Goal: Transaction & Acquisition: Book appointment/travel/reservation

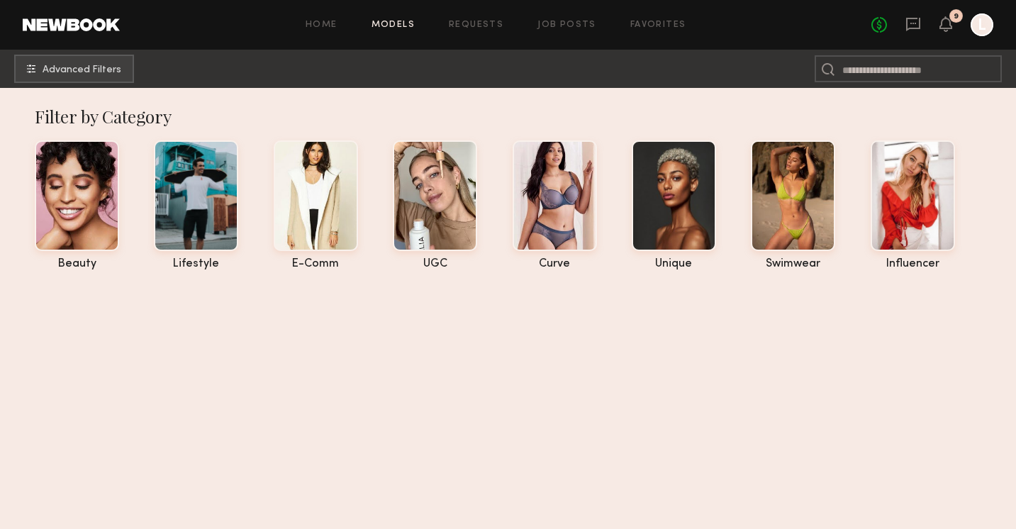
scroll to position [794, 0]
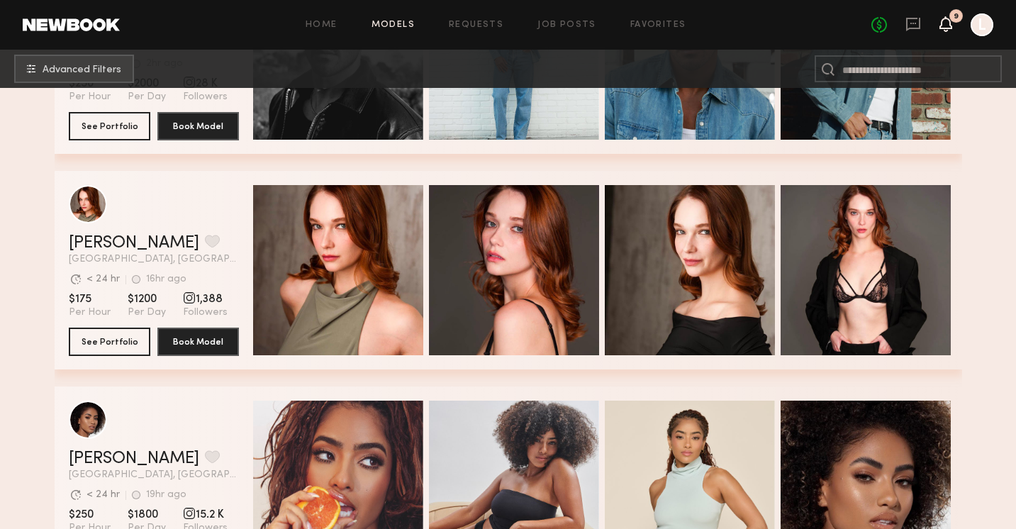
click at [945, 31] on icon at bounding box center [946, 31] width 4 height 2
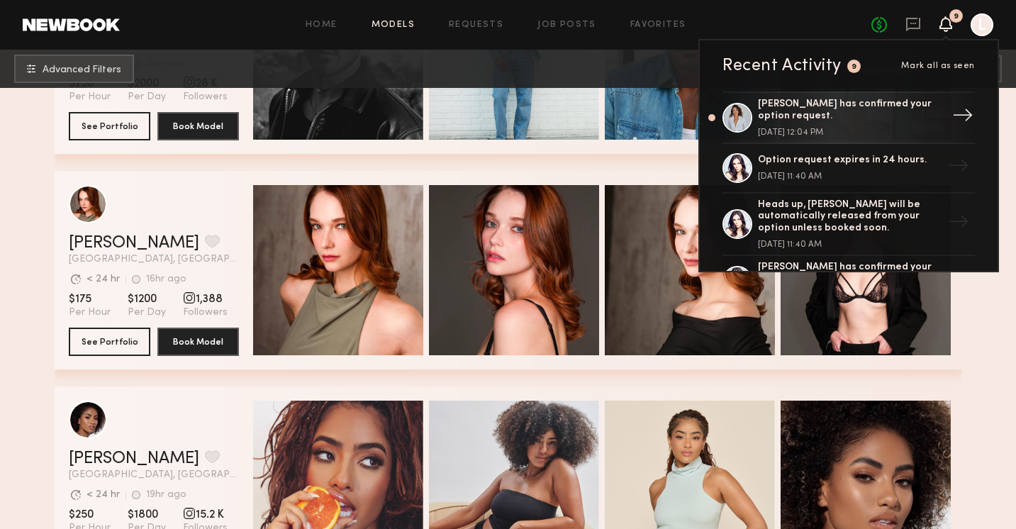
click at [859, 118] on div "[PERSON_NAME] has confirmed your option request." at bounding box center [850, 111] width 184 height 24
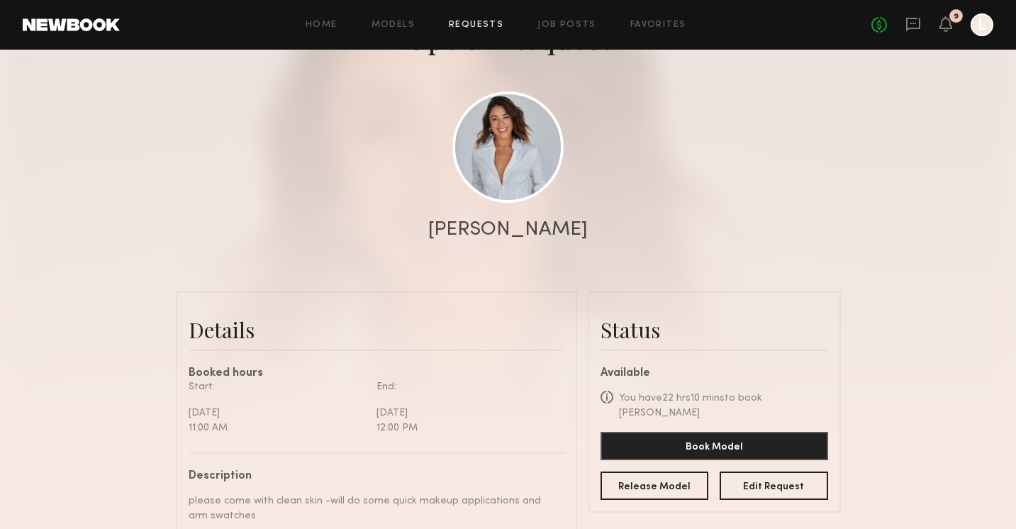
scroll to position [142, 0]
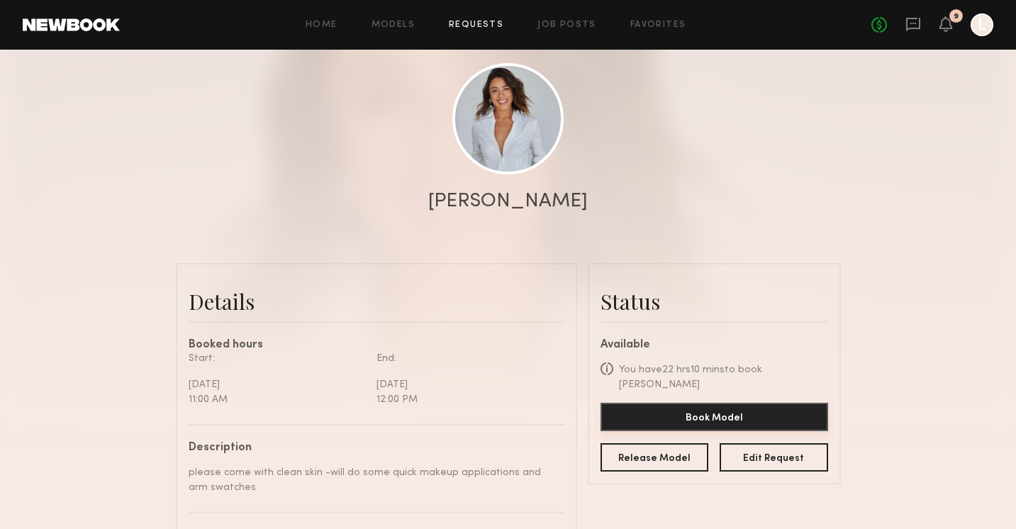
click at [736, 403] on button "Book Model" at bounding box center [715, 417] width 228 height 28
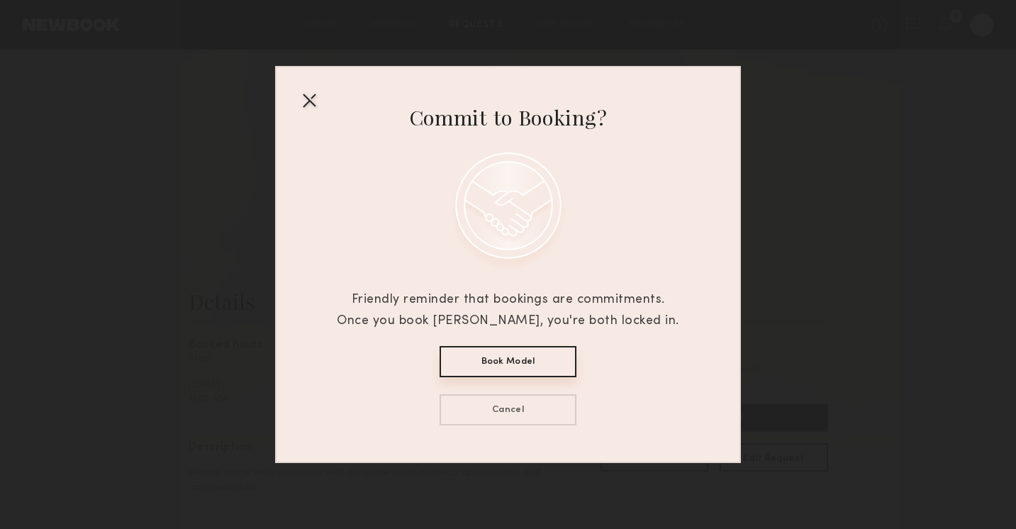
click at [552, 357] on button "Book Model" at bounding box center [508, 361] width 137 height 31
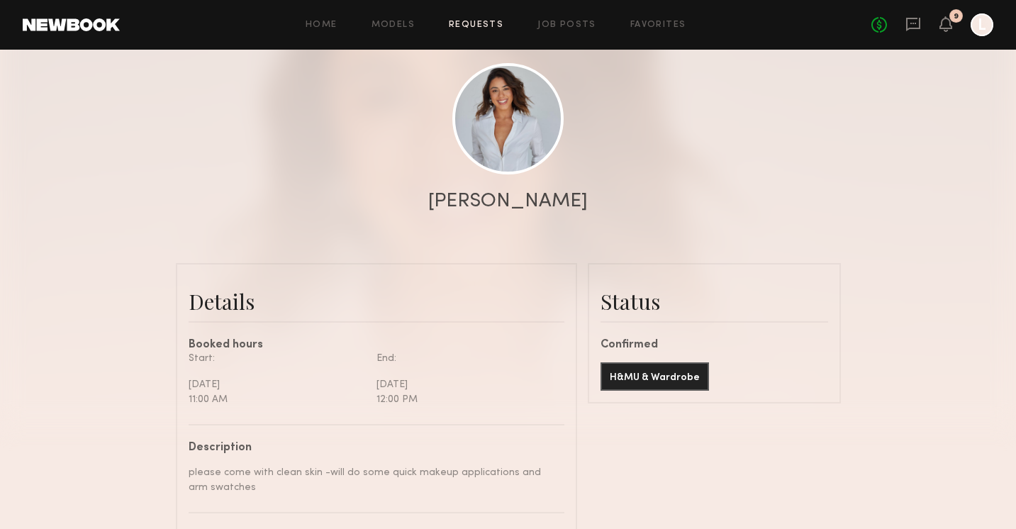
click at [954, 28] on div "No fees up to $5,000 9 L" at bounding box center [932, 24] width 122 height 23
click at [951, 24] on icon at bounding box center [946, 24] width 13 height 16
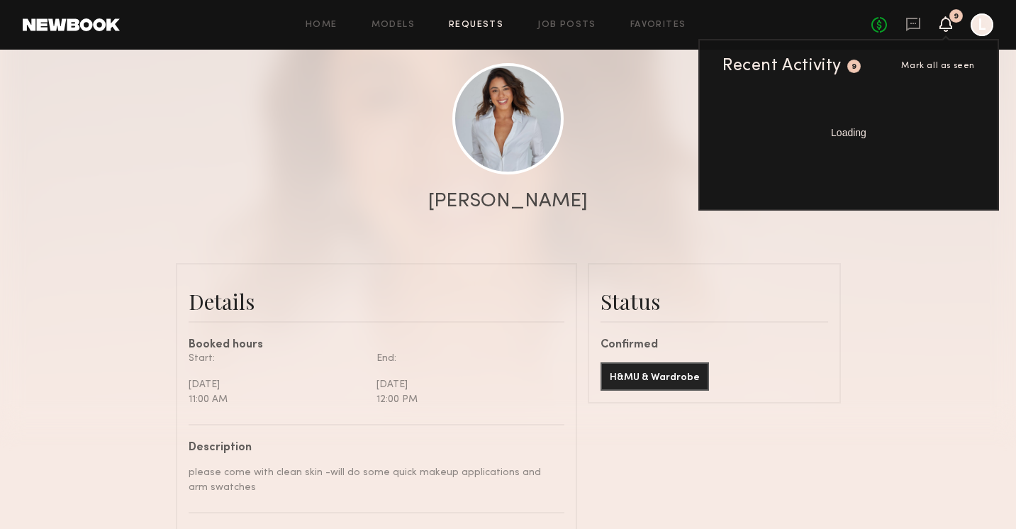
click at [951, 24] on icon at bounding box center [946, 24] width 13 height 16
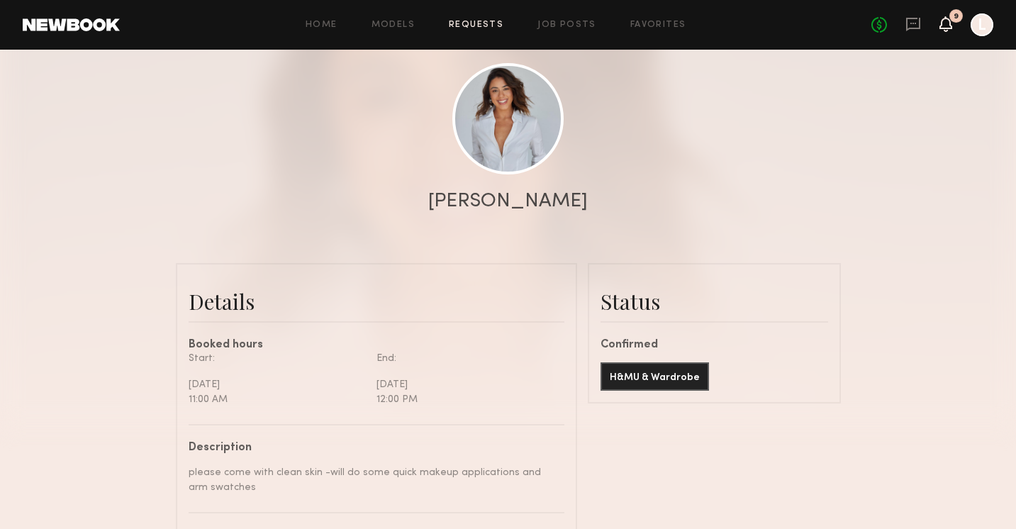
click at [951, 24] on icon at bounding box center [946, 24] width 13 height 16
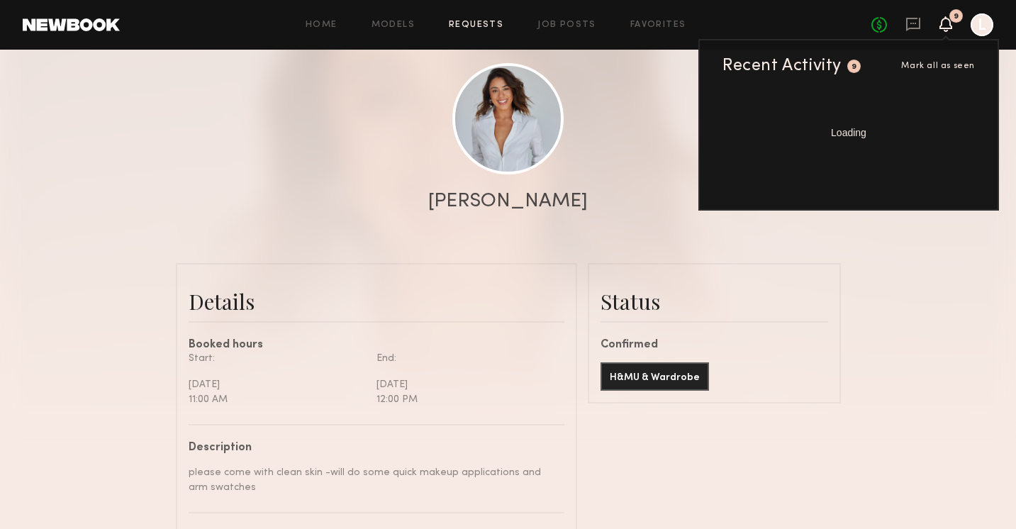
click at [479, 29] on div "Home Models Requests Job Posts Favorites Sign Out No fees up to $5,000 9 Recent…" at bounding box center [557, 24] width 874 height 23
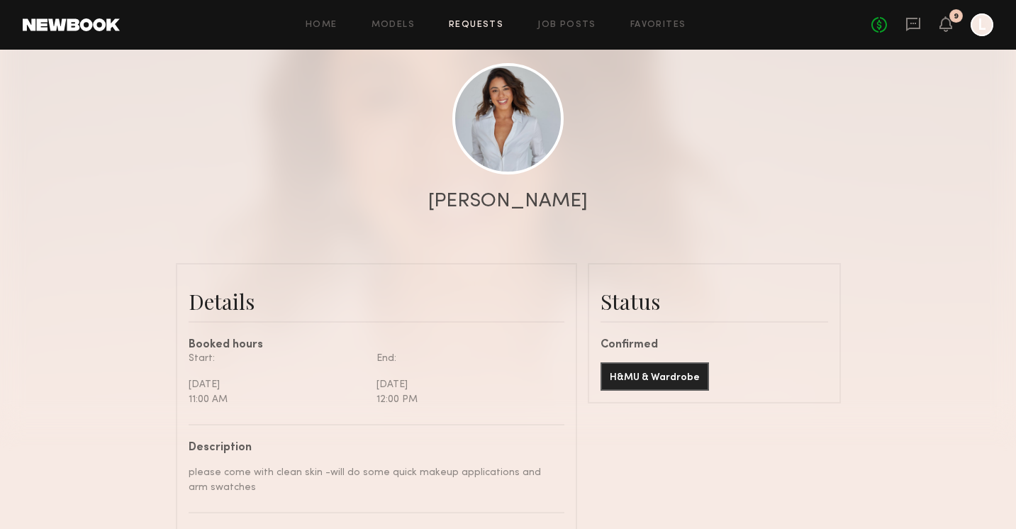
click at [477, 21] on link "Requests" at bounding box center [476, 25] width 55 height 9
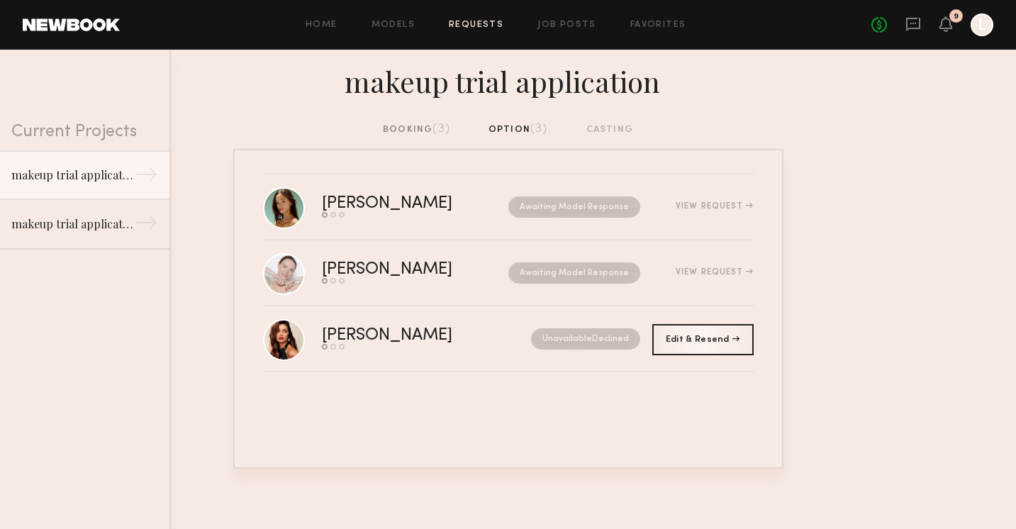
click at [403, 123] on div "booking (3)" at bounding box center [416, 130] width 67 height 16
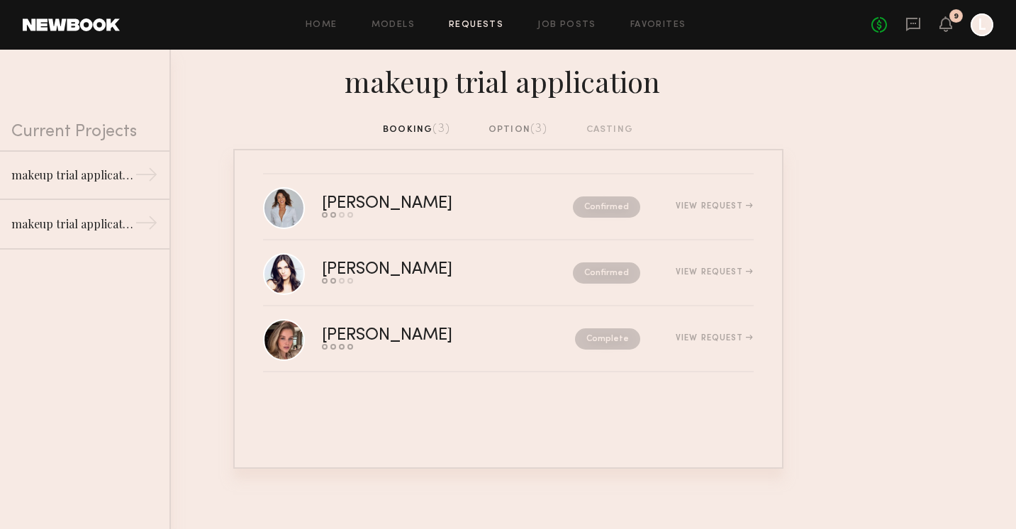
click at [513, 130] on div "option (3)" at bounding box center [519, 130] width 60 height 16
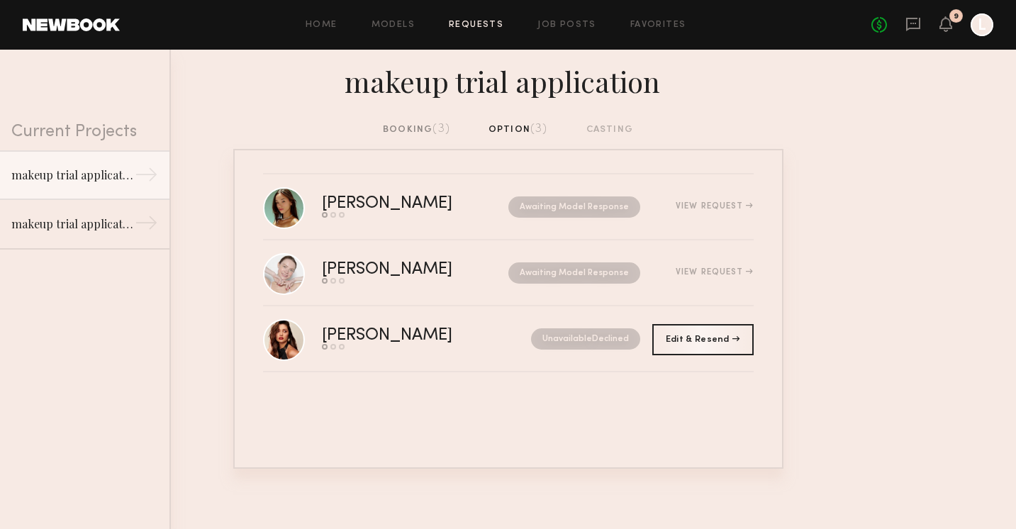
click at [421, 111] on div "makeup trial application" at bounding box center [508, 86] width 1016 height 72
click at [421, 123] on div "booking (3)" at bounding box center [416, 130] width 67 height 16
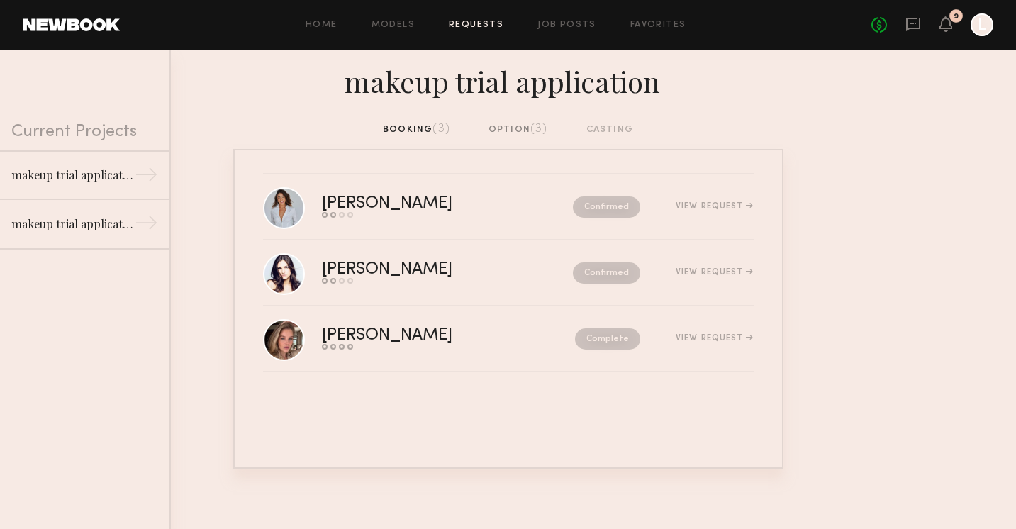
click at [528, 138] on div "booking (3) option (3) casting" at bounding box center [508, 135] width 1016 height 27
click at [528, 123] on div "option (3)" at bounding box center [519, 130] width 60 height 16
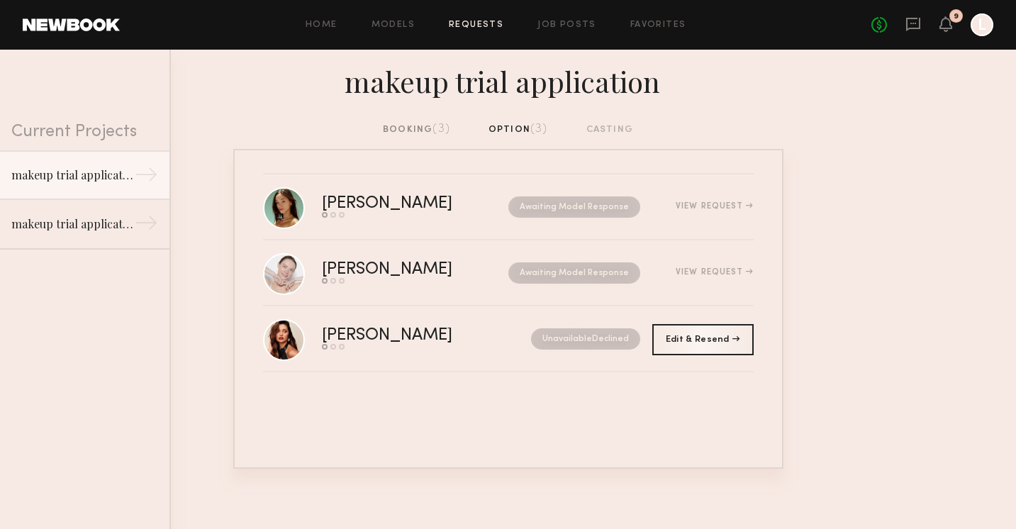
click at [394, 32] on div "Home Models Requests Job Posts Favorites Sign Out No fees up to $5,000 9 L" at bounding box center [557, 24] width 874 height 23
click at [394, 22] on link "Models" at bounding box center [393, 25] width 43 height 9
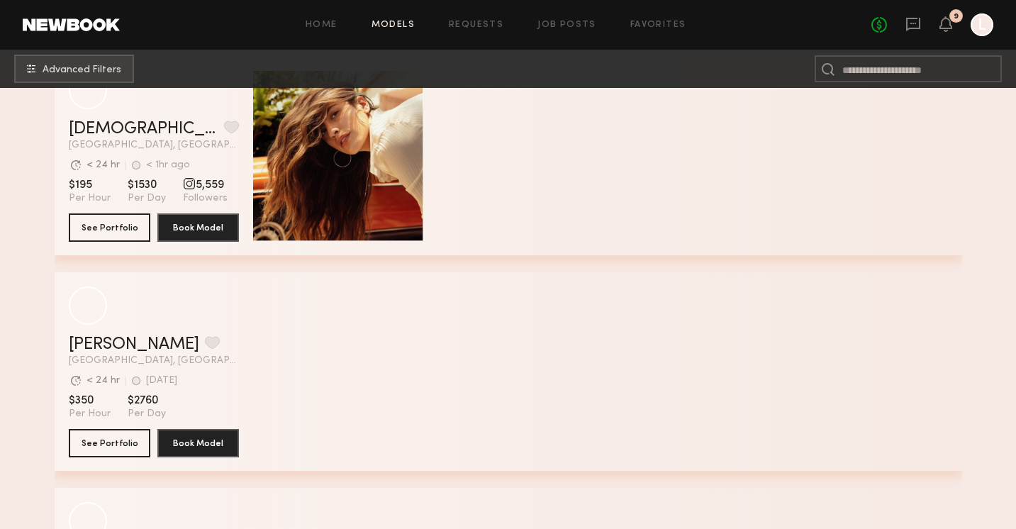
scroll to position [482, 0]
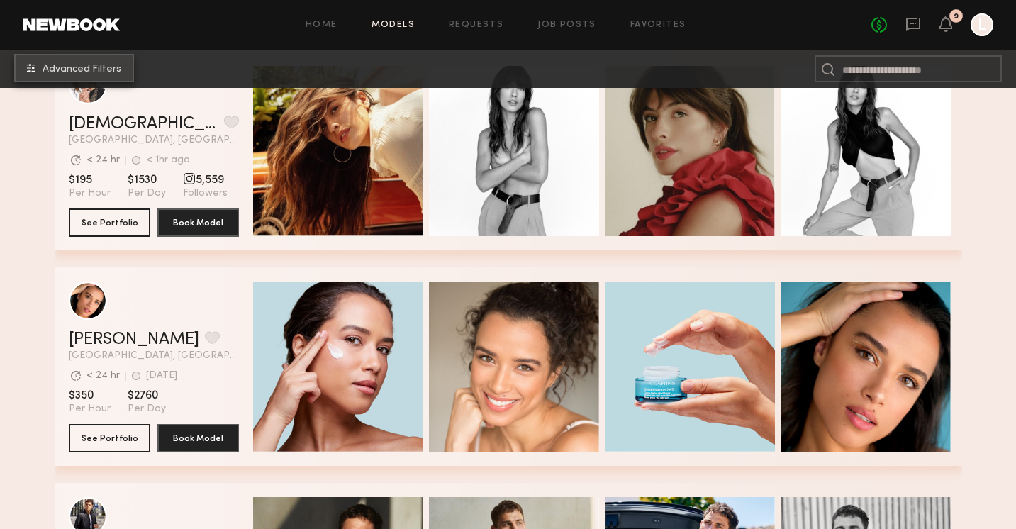
click at [93, 66] on span "Advanced Filters" at bounding box center [82, 70] width 79 height 10
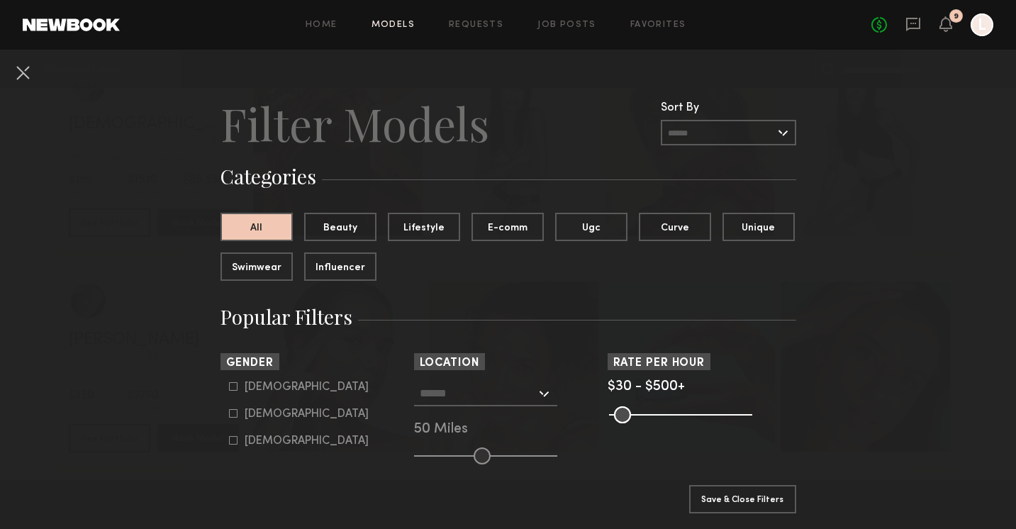
click at [442, 405] on div at bounding box center [485, 394] width 143 height 26
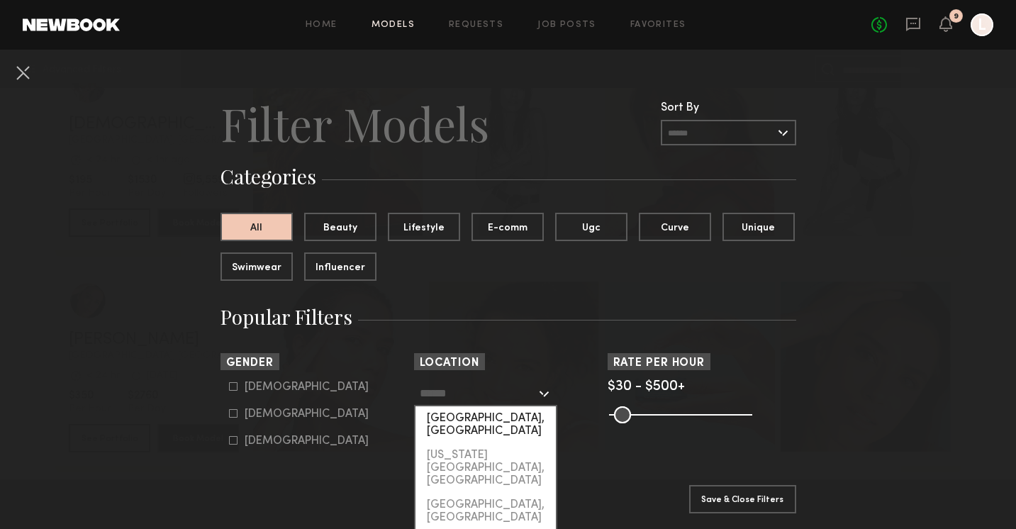
click at [438, 420] on div "[GEOGRAPHIC_DATA], [GEOGRAPHIC_DATA]" at bounding box center [486, 424] width 140 height 37
type input "**********"
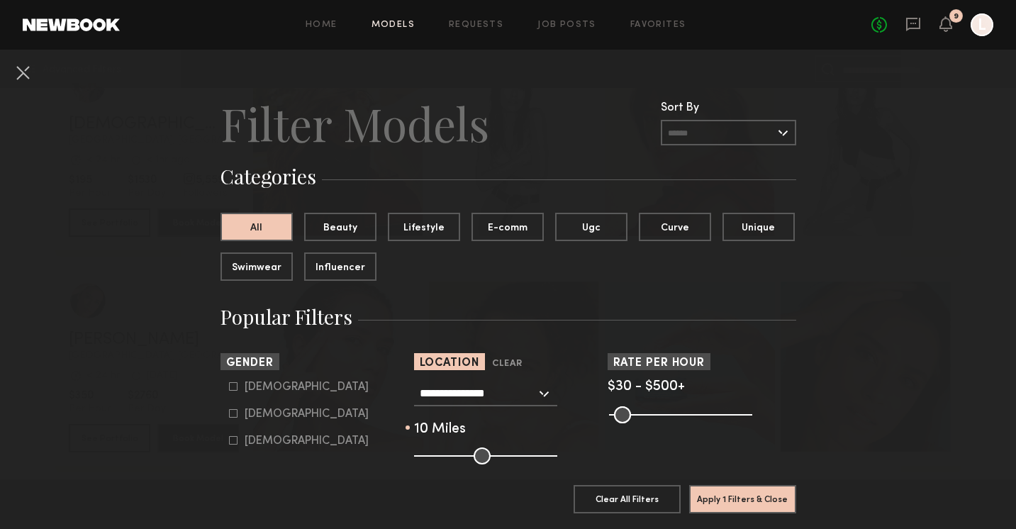
drag, startPoint x: 480, startPoint y: 458, endPoint x: 430, endPoint y: 458, distance: 50.3
type input "**"
click at [430, 458] on input "range" at bounding box center [485, 455] width 143 height 17
click at [451, 479] on section "Apply 1 Filters & Close Clear All Filters Apply 1 Filters & Close" at bounding box center [509, 504] width 576 height 50
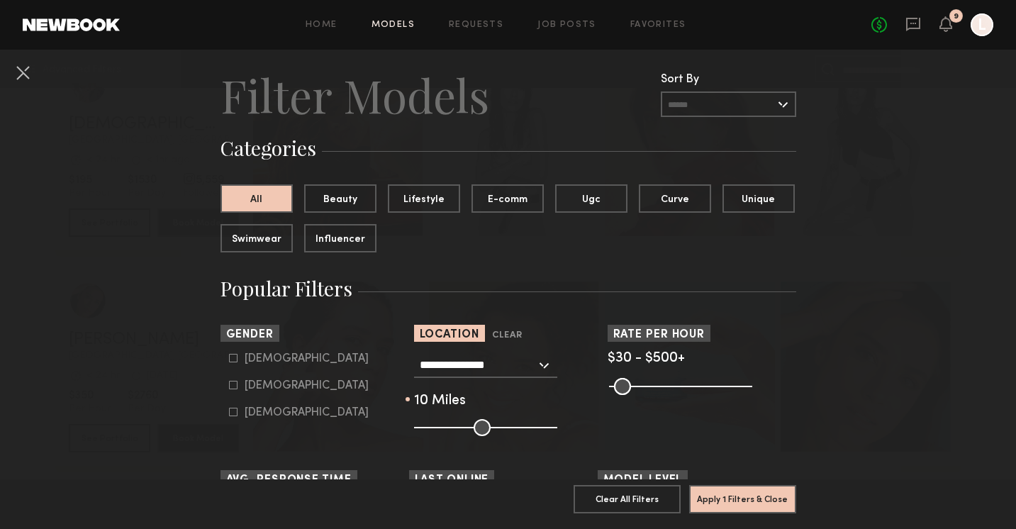
scroll to position [57, 0]
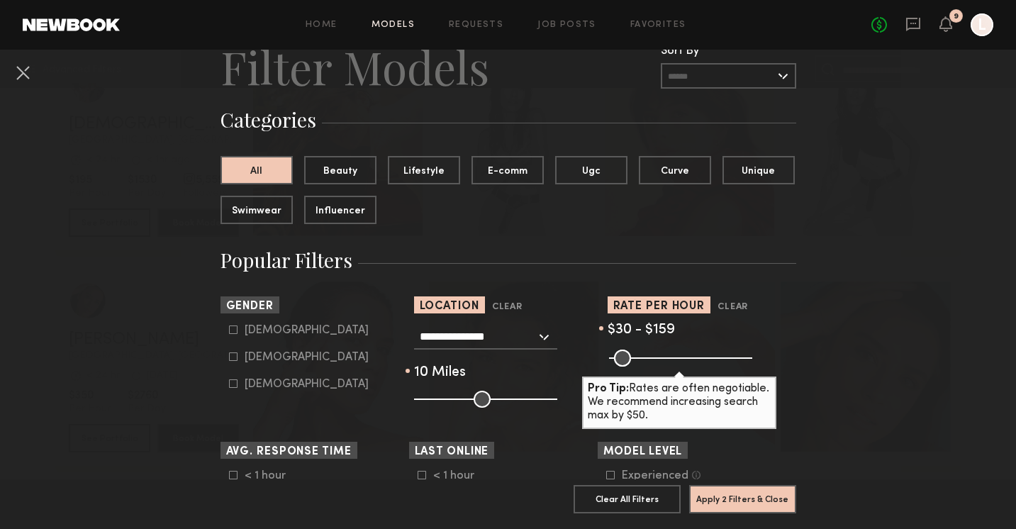
drag, startPoint x: 743, startPoint y: 358, endPoint x: 652, endPoint y: 358, distance: 91.5
type input "***"
click at [652, 358] on input "range" at bounding box center [680, 358] width 143 height 17
click at [771, 469] on common-framework-checkbox "Experienced Talent we’ve deemed to have ample paid, professional modeling exper…" at bounding box center [696, 475] width 180 height 13
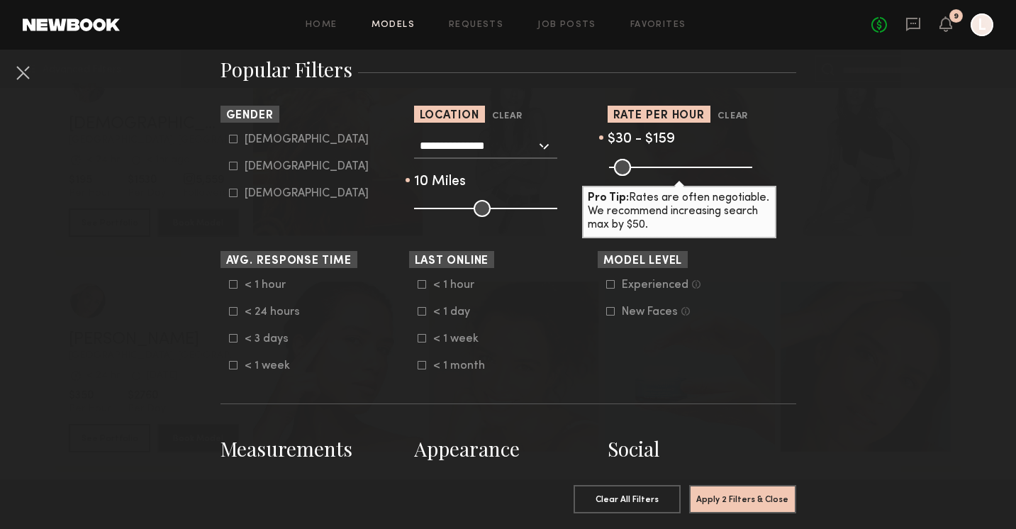
scroll to position [284, 0]
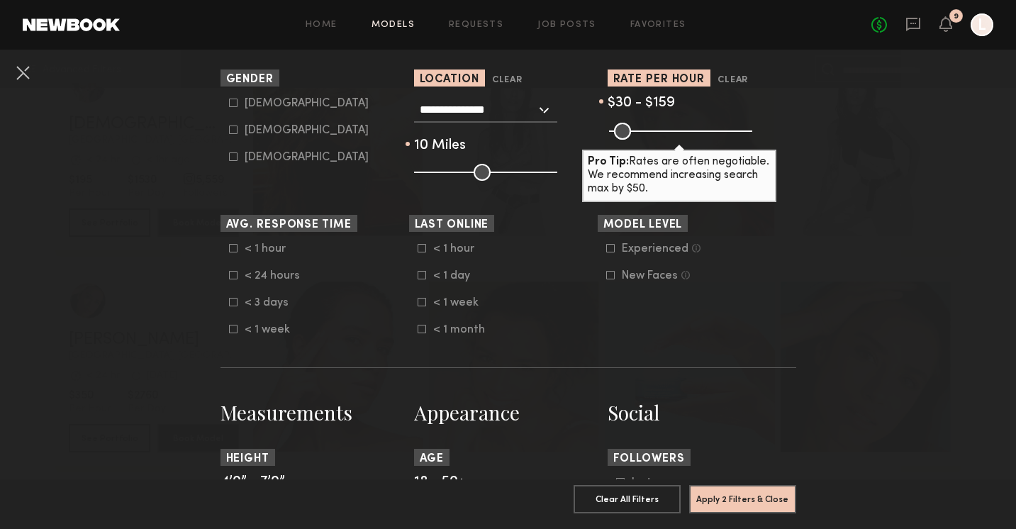
click at [225, 250] on div "< 1 hour < 24 hours < 3 days < 1 week" at bounding box center [315, 290] width 189 height 94
click at [232, 248] on icon at bounding box center [233, 248] width 9 height 9
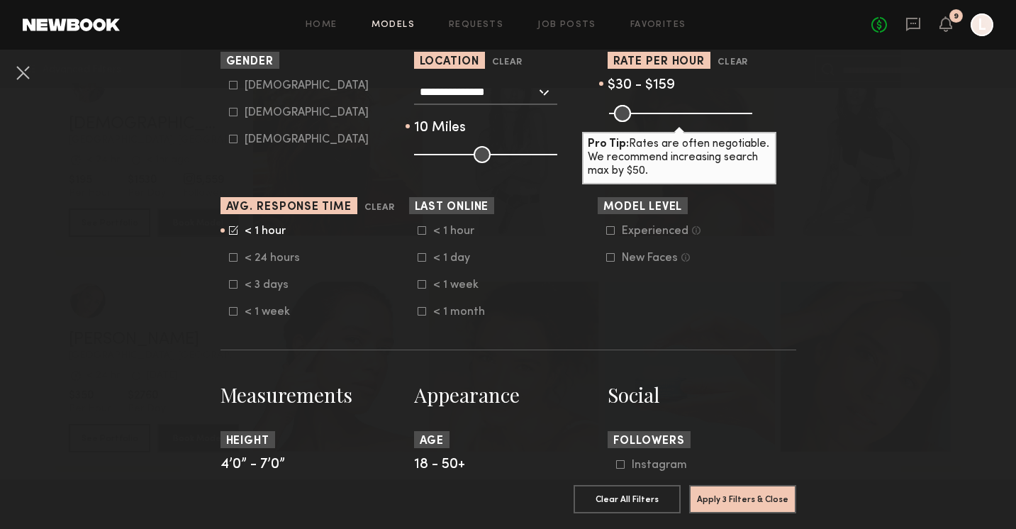
scroll to position [312, 0]
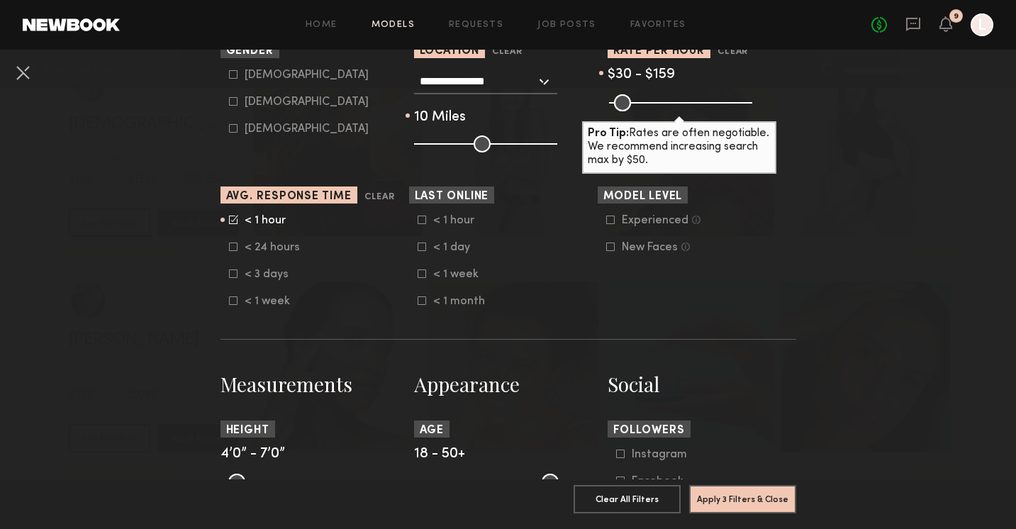
click at [239, 102] on label "[DEMOGRAPHIC_DATA]" at bounding box center [299, 101] width 140 height 9
type input "**"
click at [125, 182] on nb-browse-filters "**********" at bounding box center [508, 515] width 1016 height 1555
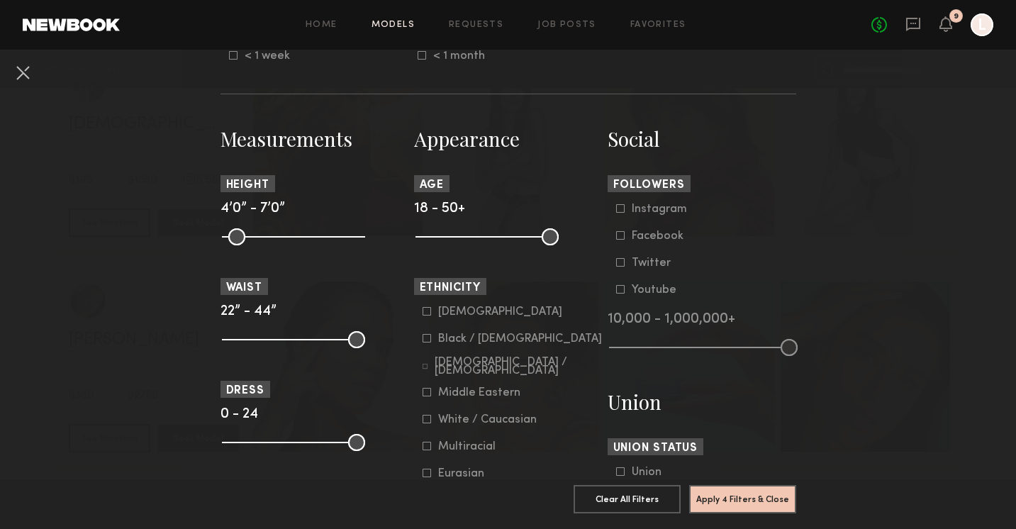
scroll to position [567, 0]
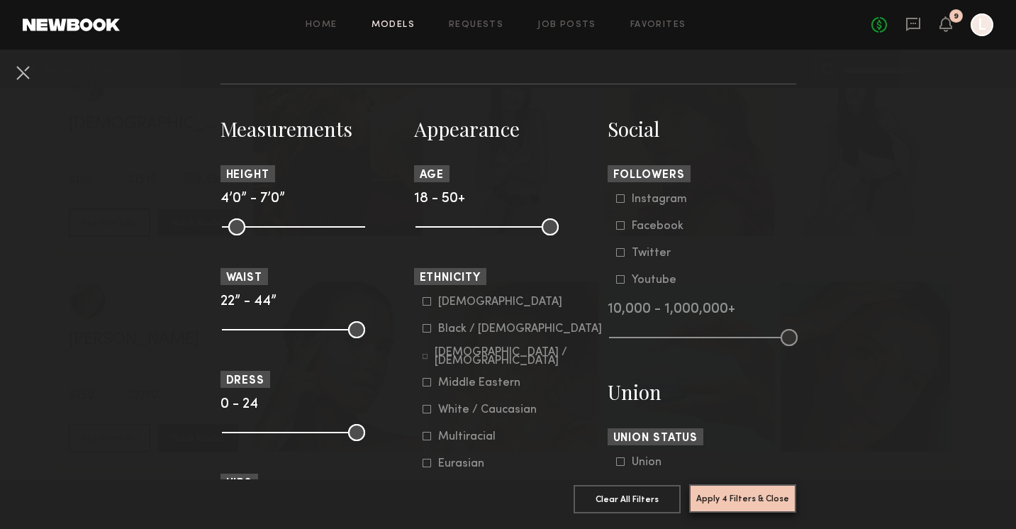
click at [740, 489] on button "Apply 4 Filters & Close" at bounding box center [742, 498] width 107 height 28
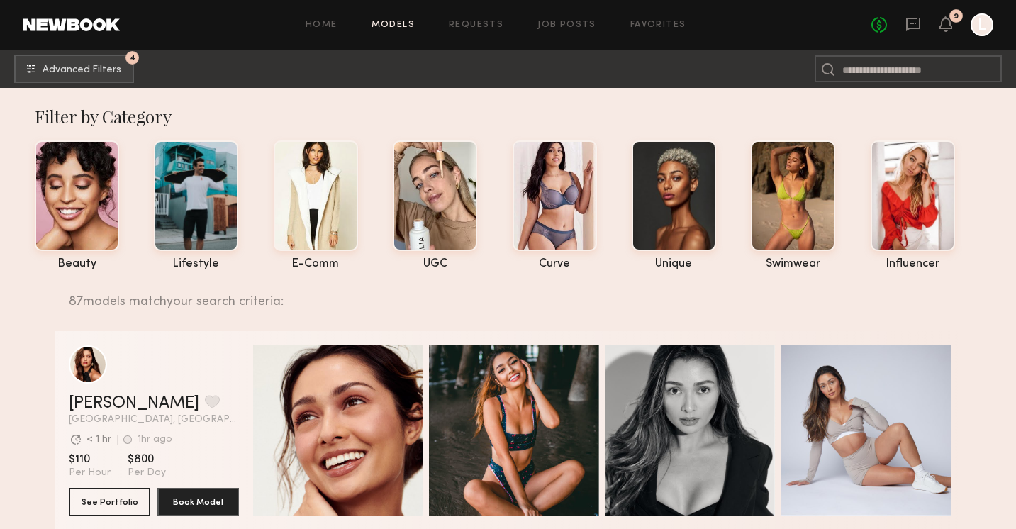
click at [938, 33] on div "No fees up to $5,000 9 L" at bounding box center [932, 24] width 122 height 23
click at [947, 21] on icon at bounding box center [945, 23] width 11 height 10
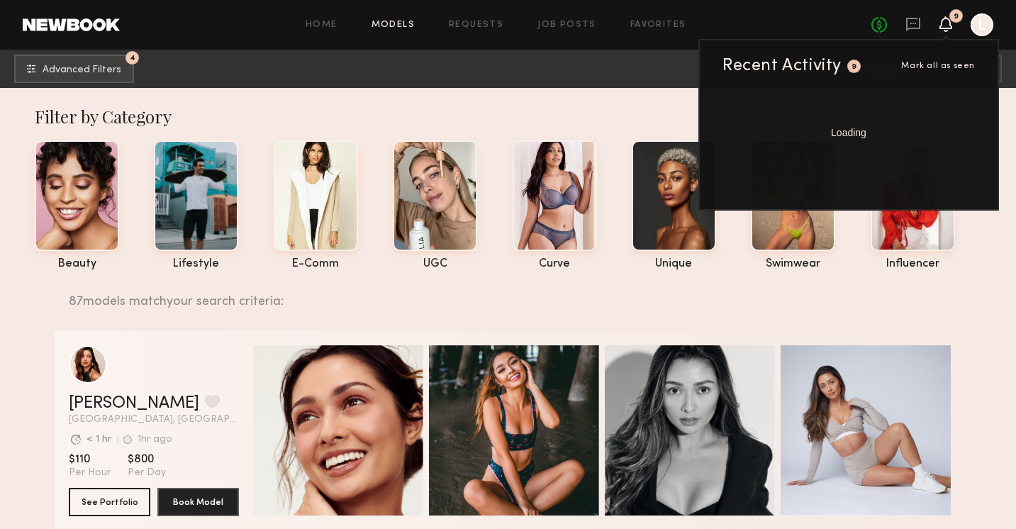
click at [862, 136] on span "Loading" at bounding box center [848, 133] width 35 height 10
click at [938, 61] on div "Recent Activity 9 Mark all as seen" at bounding box center [849, 65] width 252 height 17
click at [938, 69] on div "Mark all as seen" at bounding box center [918, 66] width 114 height 9
click at [849, 55] on div "Recent Activity 9 Mark all as seen Loading" at bounding box center [848, 125] width 301 height 172
click at [849, 67] on div "9" at bounding box center [853, 66] width 13 height 13
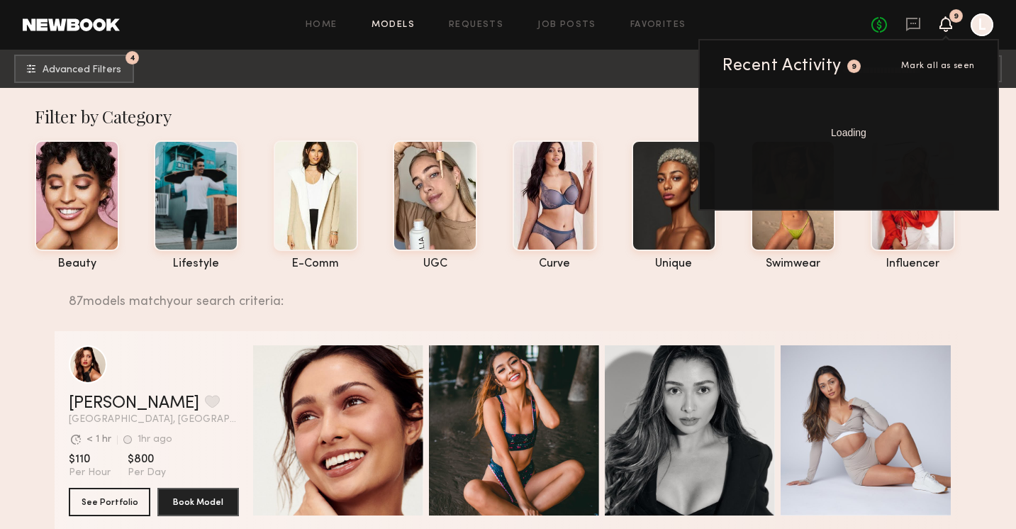
click at [947, 26] on icon at bounding box center [945, 23] width 11 height 10
